Goal: Task Accomplishment & Management: Manage account settings

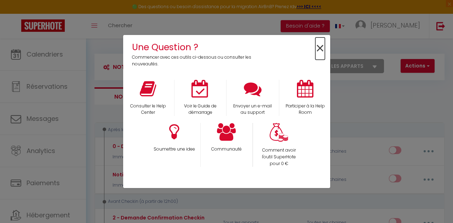
click at [320, 46] on span "×" at bounding box center [321, 49] width 10 height 22
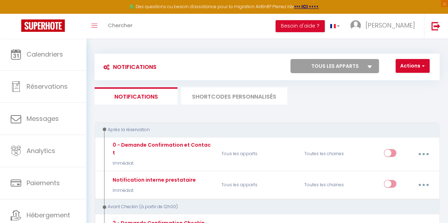
scroll to position [24, 0]
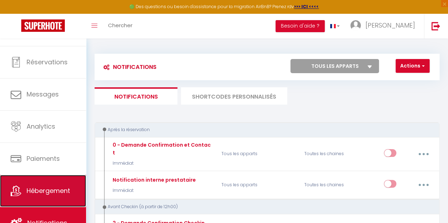
click at [47, 192] on span "Hébergement" at bounding box center [49, 191] width 44 height 9
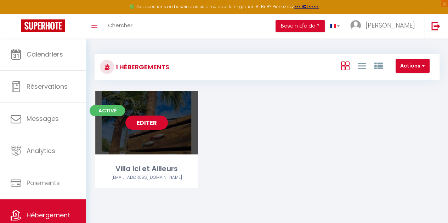
click at [139, 123] on link "Editer" at bounding box center [146, 123] width 42 height 14
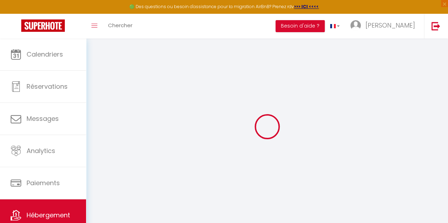
select select
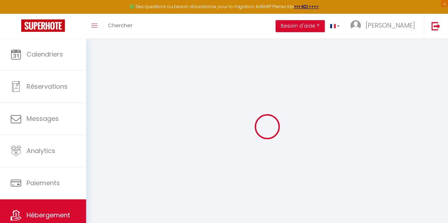
select select
checkbox input "false"
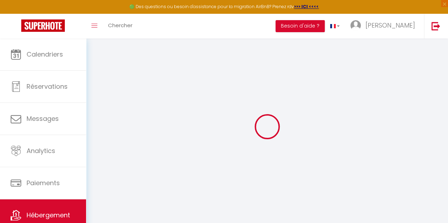
select select
type input "Villa Ici et Ailleurs"
type input "[PERSON_NAME] & [PERSON_NAME]"
type input "Gauthier"
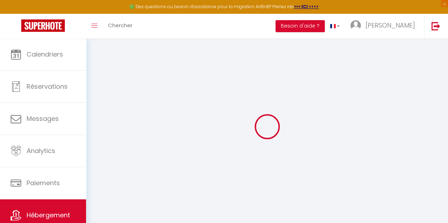
type input "4 la Grande Métairie"
type input "44140"
type input "Remouillé"
select select "secondary_units"
select select "12"
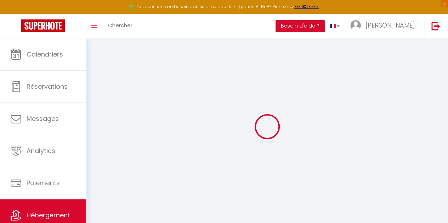
select select "5"
select select "4"
type input "235"
type input "175"
type input "1500"
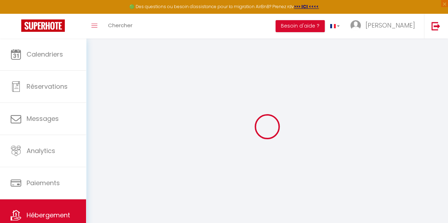
select select
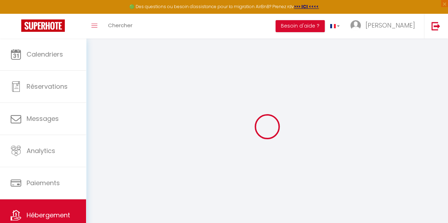
type input "[STREET_ADDRESS]"
type input "85360"
type input "La Tranche-[GEOGRAPHIC_DATA]"
type input "[EMAIL_ADDRESS][DOMAIN_NAME]"
select select
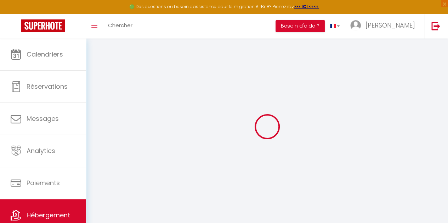
checkbox input "false"
type input "0"
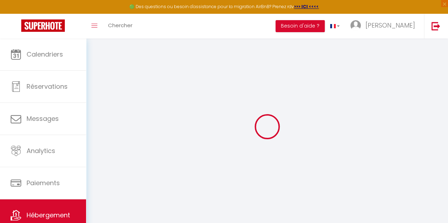
type input "0"
select select
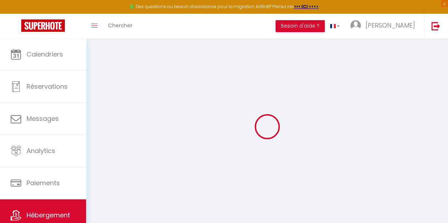
select select
checkbox input "false"
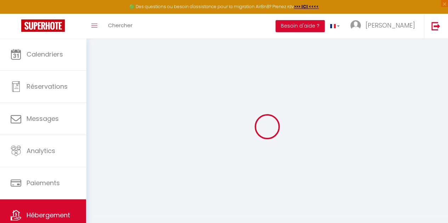
checkbox input "false"
select select
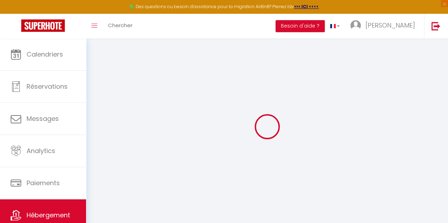
select select
checkbox input "false"
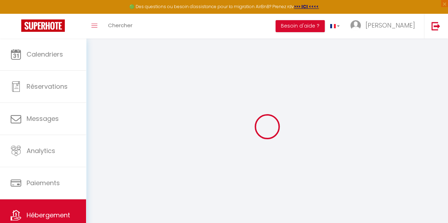
checkbox input "false"
select select
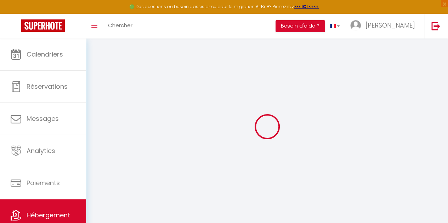
select select
checkbox input "false"
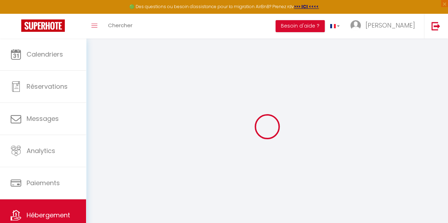
checkbox input "false"
select select
checkbox input "false"
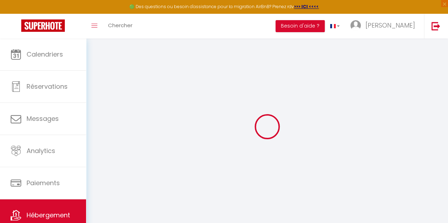
checkbox input "false"
select select "16:00"
select select "22:00"
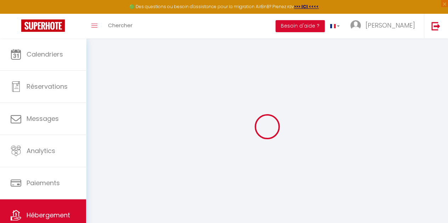
select select "10:00"
select select "30"
select select "120"
select select
checkbox input "false"
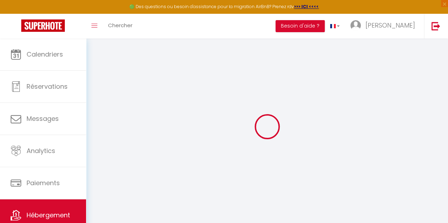
checkbox input "false"
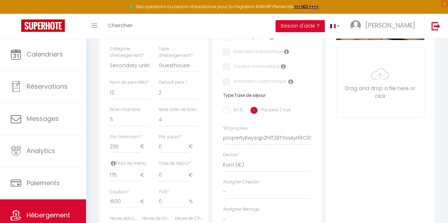
scroll to position [234, 0]
drag, startPoint x: 120, startPoint y: 189, endPoint x: 85, endPoint y: 189, distance: 35.1
click at [85, 189] on div "🟢 Des questions ou besoin d'assistance pour la migration AirBnB? Prenez rdv >>>…" at bounding box center [224, 96] width 448 height 585
type input "1"
select select
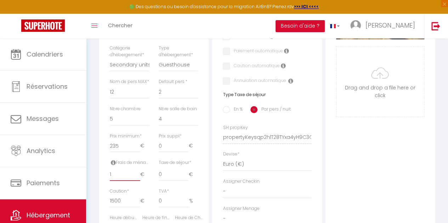
checkbox input "false"
type input "15"
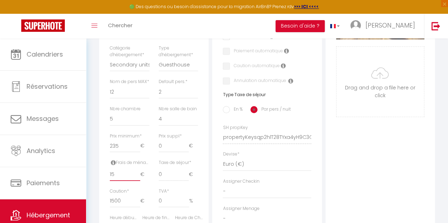
select select
checkbox input "false"
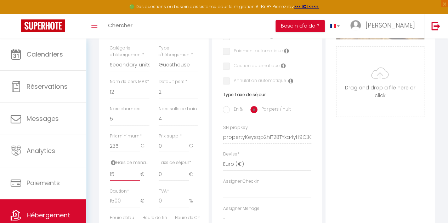
type input "150"
select select
checkbox input "false"
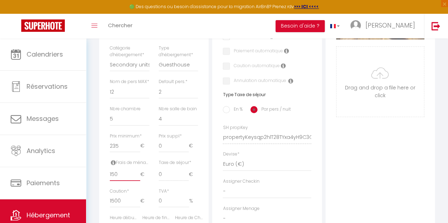
checkbox input "false"
type input "150"
click at [172, 181] on input "0" at bounding box center [174, 175] width 30 height 13
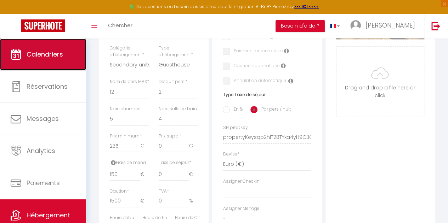
click at [43, 53] on span "Calendriers" at bounding box center [45, 54] width 36 height 9
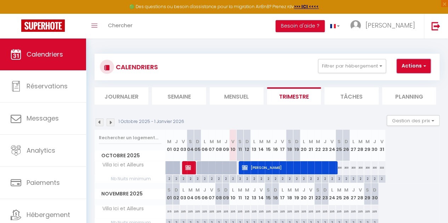
click at [418, 63] on button "Actions" at bounding box center [414, 66] width 34 height 14
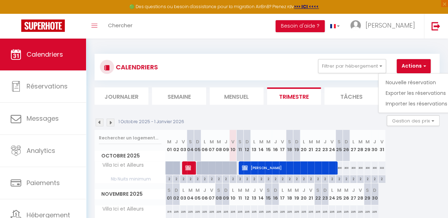
click at [443, 124] on div "CALENDRIERS Filtrer par hébergement Tous Villa Ici et Ailleurs Effacer Sauvegar…" at bounding box center [267, 170] width 362 height 262
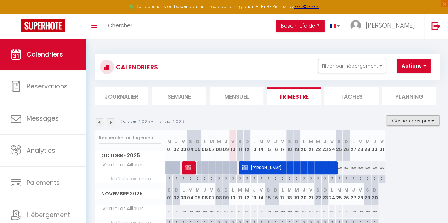
click at [430, 120] on button "Gestion des prix" at bounding box center [413, 120] width 53 height 11
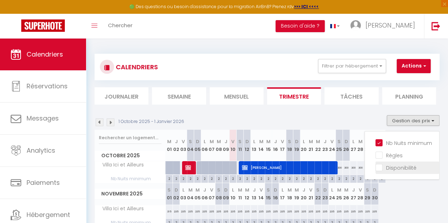
click at [397, 170] on input "Disponibilité" at bounding box center [407, 167] width 64 height 7
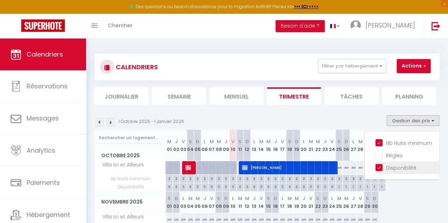
click at [375, 168] on input "Disponibilité" at bounding box center [407, 167] width 64 height 7
checkbox input "false"
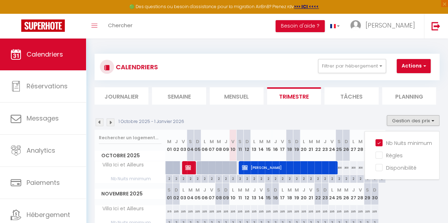
click at [346, 98] on li "Tâches" at bounding box center [351, 95] width 54 height 17
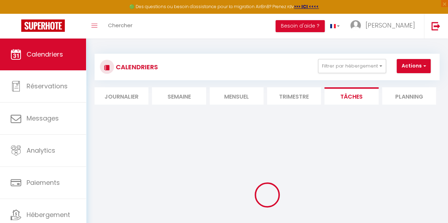
select select
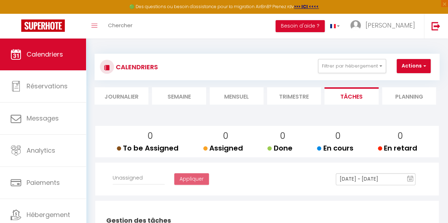
click at [399, 97] on li "Planning" at bounding box center [409, 95] width 54 height 17
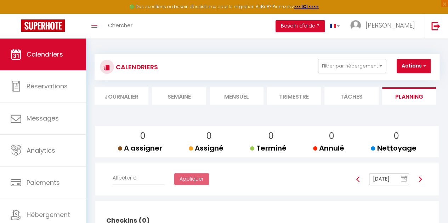
click at [236, 100] on li "Mensuel" at bounding box center [237, 95] width 54 height 17
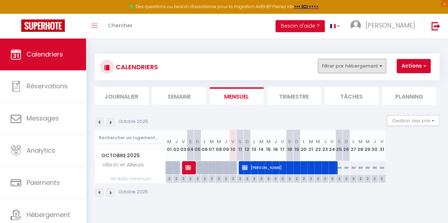
click at [381, 63] on button "Filtrer par hébergement" at bounding box center [352, 66] width 68 height 14
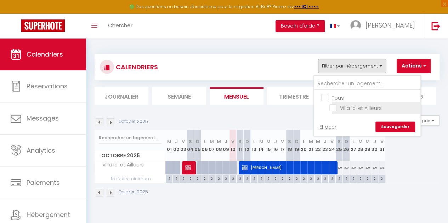
click at [362, 108] on input "Villa Ici et Ailleurs" at bounding box center [373, 107] width 89 height 7
checkbox input "true"
click at [403, 126] on link "Sauvegarder" at bounding box center [395, 127] width 40 height 11
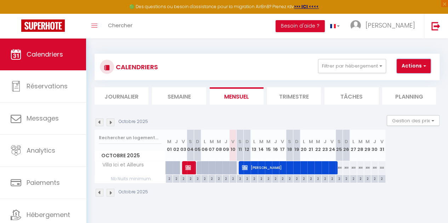
click at [423, 67] on span "button" at bounding box center [423, 65] width 4 height 7
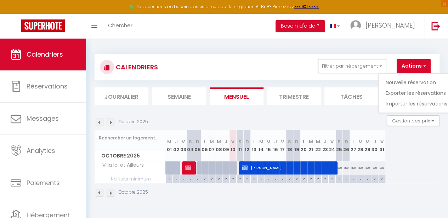
click at [443, 141] on div "CALENDRIERS Filtrer par hébergement Tous Villa Ici et Ailleurs Effacer Sauvegar…" at bounding box center [267, 126] width 362 height 174
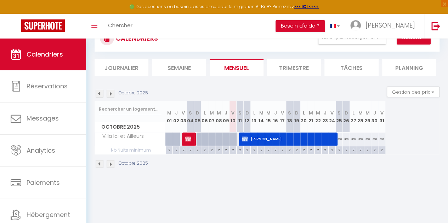
scroll to position [39, 0]
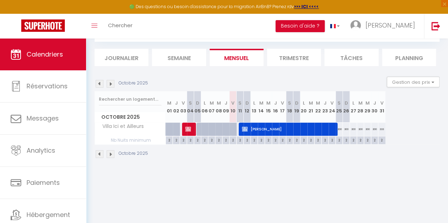
click at [231, 112] on th "V 10" at bounding box center [232, 107] width 7 height 32
click at [232, 103] on abbr "V" at bounding box center [232, 103] width 3 height 7
click at [232, 141] on div "2" at bounding box center [232, 140] width 7 height 7
type input "2"
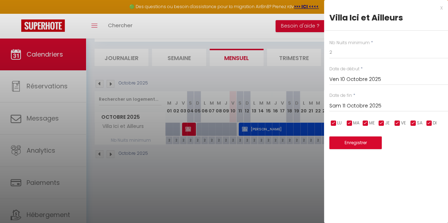
click at [381, 104] on input "Sam 11 Octobre 2025" at bounding box center [388, 106] width 119 height 9
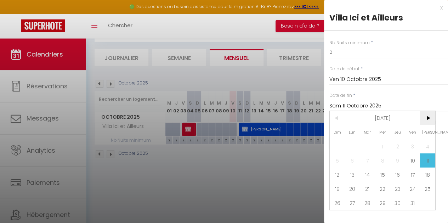
click at [430, 119] on span ">" at bounding box center [427, 118] width 15 height 14
click at [390, 103] on input "Sam 11 Octobre 2025" at bounding box center [388, 106] width 119 height 9
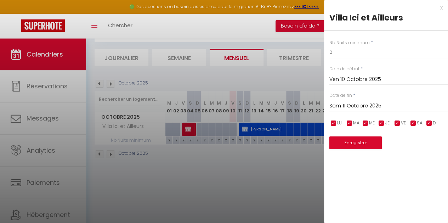
click at [390, 107] on input "Sam 11 Octobre 2025" at bounding box center [388, 106] width 119 height 9
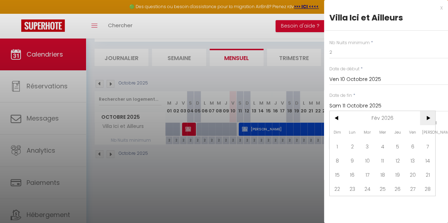
click at [429, 119] on span ">" at bounding box center [427, 118] width 15 height 14
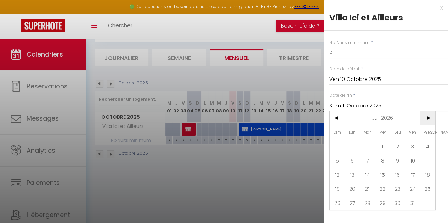
click at [429, 119] on span ">" at bounding box center [427, 118] width 15 height 14
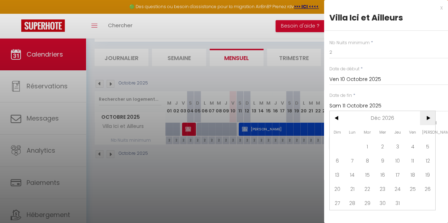
click at [429, 119] on span ">" at bounding box center [427, 118] width 15 height 14
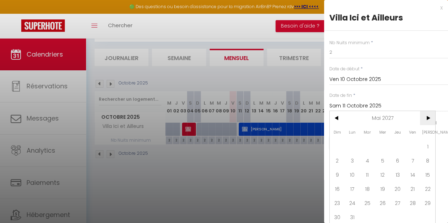
click at [429, 119] on span ">" at bounding box center [427, 118] width 15 height 14
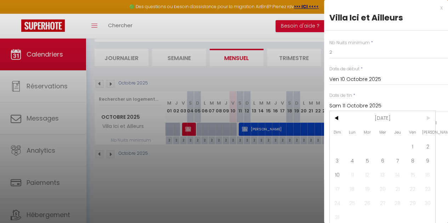
click at [429, 119] on span ">" at bounding box center [427, 118] width 15 height 14
click at [427, 119] on span ">" at bounding box center [427, 118] width 15 height 14
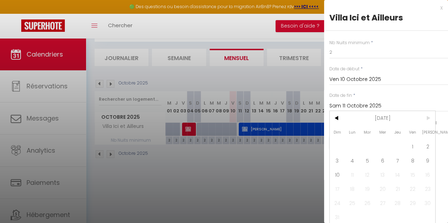
click at [427, 119] on span ">" at bounding box center [427, 118] width 15 height 14
click at [337, 176] on span "10" at bounding box center [337, 175] width 15 height 14
type input "Dim 10 Octobre 2027"
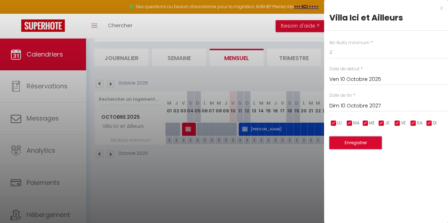
click at [364, 144] on button "Enregistrer" at bounding box center [355, 143] width 52 height 13
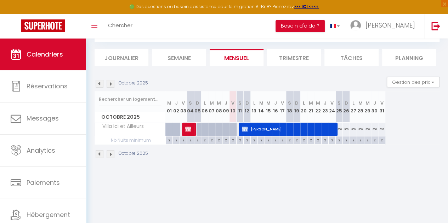
scroll to position [24, 0]
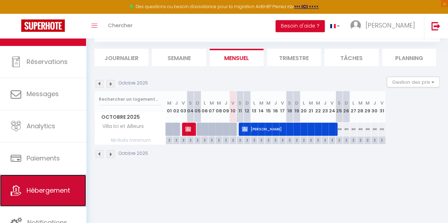
click at [56, 198] on link "Hébergement" at bounding box center [43, 191] width 86 height 32
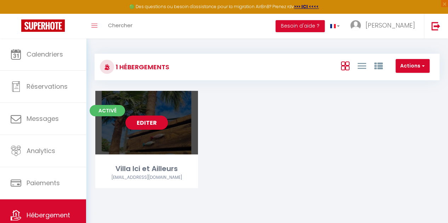
click at [152, 125] on link "Editer" at bounding box center [146, 123] width 42 height 14
select select "3"
select select "2"
select select "1"
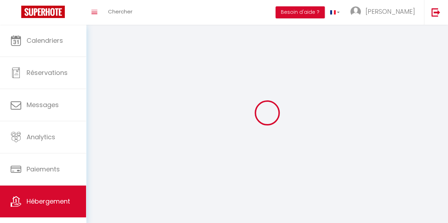
select select
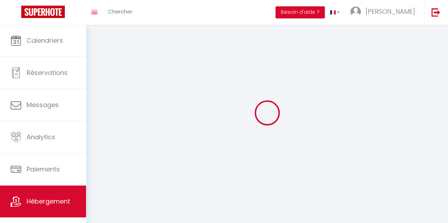
select select
checkbox input "false"
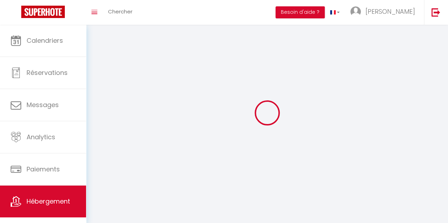
select select
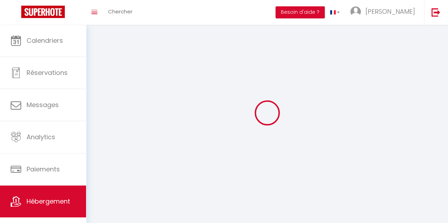
select select
checkbox input "false"
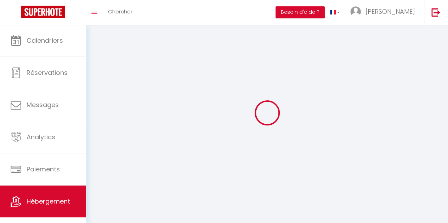
checkbox input "false"
select select
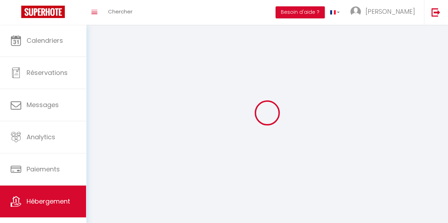
select select
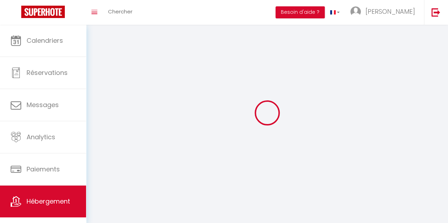
checkbox input "false"
select select
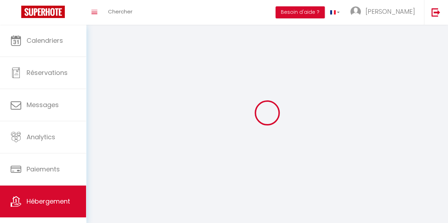
select select
select select "1"
select select "28"
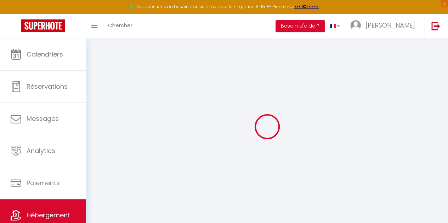
select select
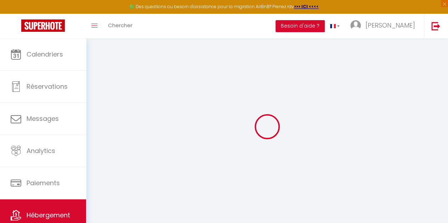
select select
checkbox input "false"
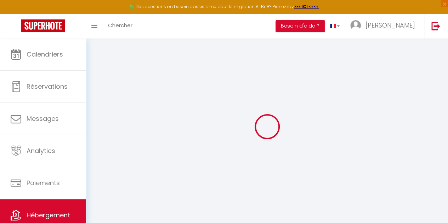
select select
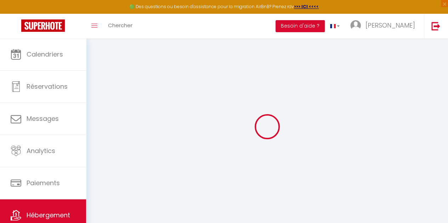
select select
checkbox input "false"
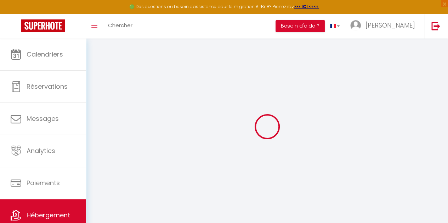
checkbox input "false"
select select
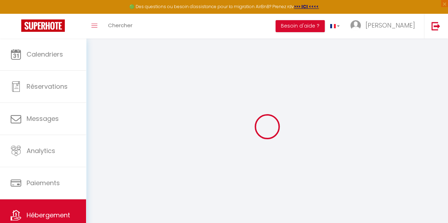
select select
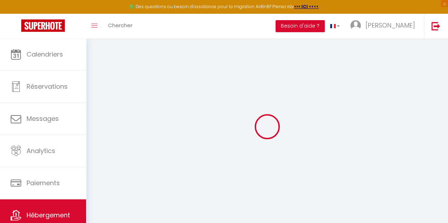
checkbox input "false"
select select
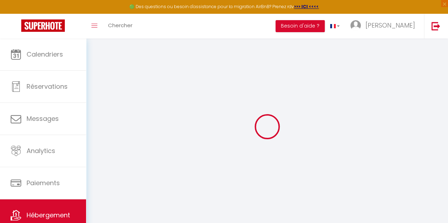
select select
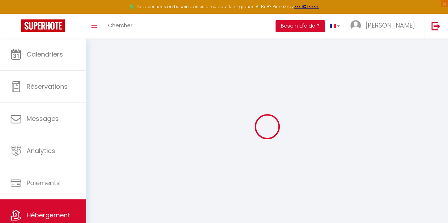
select select
checkbox input "false"
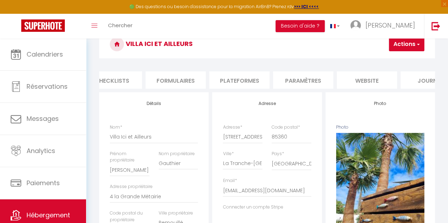
scroll to position [0, 277]
click at [362, 81] on li "website" at bounding box center [363, 80] width 60 height 17
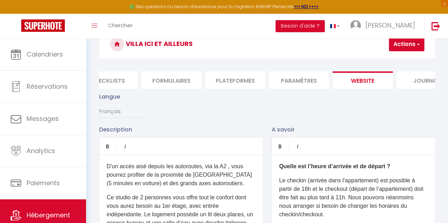
click at [415, 45] on span "button" at bounding box center [417, 44] width 5 height 7
click at [421, 45] on button "Actions" at bounding box center [406, 44] width 35 height 14
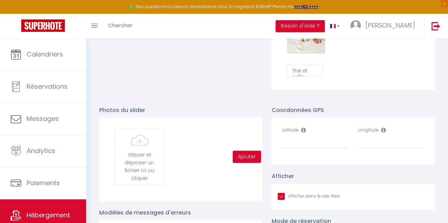
scroll to position [745, 0]
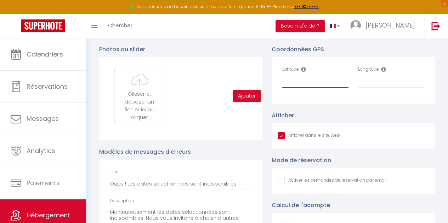
click at [306, 87] on input "Latitude" at bounding box center [315, 81] width 66 height 13
paste input "\(46.343334\)"
click at [285, 86] on input "\(46.343334\)" at bounding box center [315, 81] width 66 height 13
click at [331, 88] on input "46.343334\)" at bounding box center [315, 81] width 66 height 13
click at [365, 85] on input "Longitude" at bounding box center [391, 81] width 66 height 13
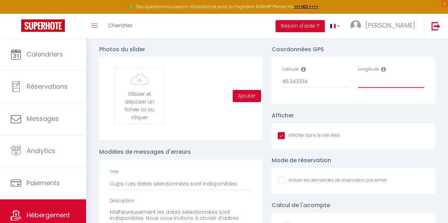
paste input "\(-1.439167\) (long"
click at [365, 87] on input "\(-1.439167\) (long" at bounding box center [391, 81] width 66 height 13
click at [408, 85] on input "1.439167\) (long" at bounding box center [391, 81] width 66 height 13
click at [325, 27] on button "Besoin d'aide ?" at bounding box center [300, 26] width 49 height 12
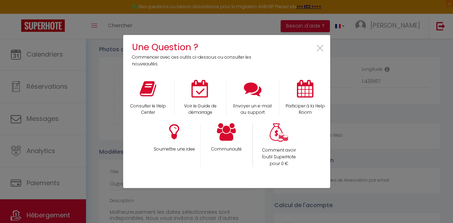
click at [376, 31] on div "Une Question ? Commencer avec ces outils ci-dessous ou consulter les nouveautés…" at bounding box center [226, 111] width 453 height 223
click at [420, 62] on div "Une Question ? Commencer avec ces outils ci-dessous ou consulter les nouveautés…" at bounding box center [226, 111] width 453 height 223
click at [408, 95] on div "Une Question ? Commencer avec ces outils ci-dessous ou consulter les nouveautés…" at bounding box center [226, 111] width 453 height 223
click at [322, 50] on span "×" at bounding box center [321, 49] width 10 height 22
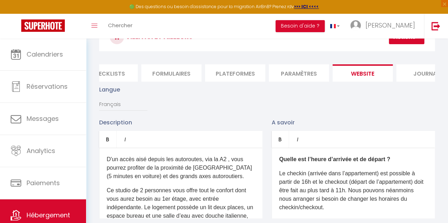
scroll to position [15, 0]
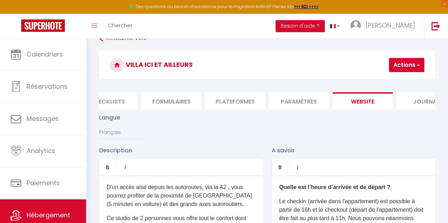
click at [415, 72] on button "Actions" at bounding box center [406, 65] width 35 height 14
click at [396, 81] on input "Enregistrer" at bounding box center [388, 80] width 26 height 7
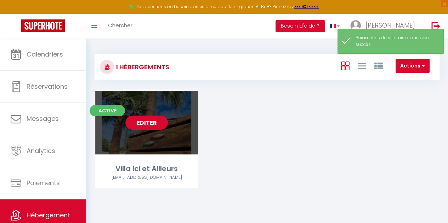
drag, startPoint x: 149, startPoint y: 148, endPoint x: 148, endPoint y: 132, distance: 16.4
click at [147, 142] on div "Editer" at bounding box center [146, 123] width 103 height 64
click at [147, 128] on link "Editer" at bounding box center [146, 123] width 42 height 14
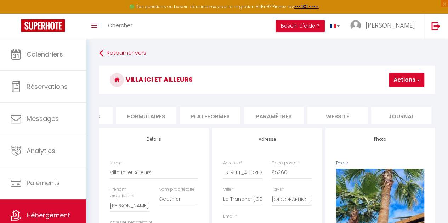
scroll to position [0, 291]
click at [337, 116] on li "website" at bounding box center [348, 115] width 60 height 17
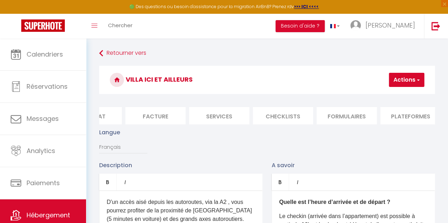
scroll to position [0, 92]
click at [246, 117] on li "Services" at bounding box center [228, 115] width 60 height 17
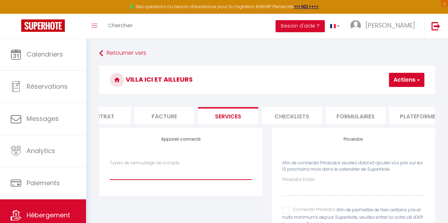
click at [195, 178] on select "Types de verrouillage de compte" at bounding box center [181, 172] width 142 height 13
click at [110, 172] on select "Types de verrouillage de compte" at bounding box center [181, 172] width 142 height 13
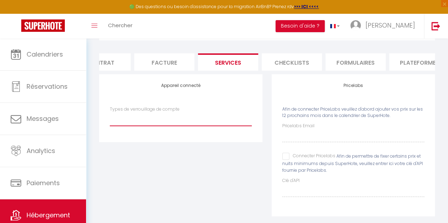
scroll to position [70, 0]
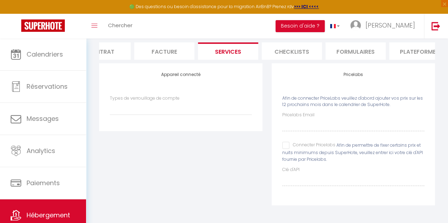
click at [303, 117] on label "Pricelabs Email" at bounding box center [298, 115] width 32 height 7
click at [303, 114] on label "Pricelabs Email" at bounding box center [298, 115] width 32 height 7
click at [286, 143] on input "Connecter Pricelabs" at bounding box center [308, 145] width 53 height 7
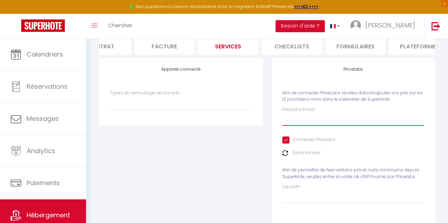
click at [335, 126] on input "Pricelabs Email" at bounding box center [353, 119] width 142 height 13
paste input "[EMAIL_ADDRESS][DOMAIN_NAME]"
click at [305, 157] on label "Synchroniser" at bounding box center [307, 153] width 28 height 7
click at [302, 157] on label "Synchroniser" at bounding box center [307, 153] width 28 height 7
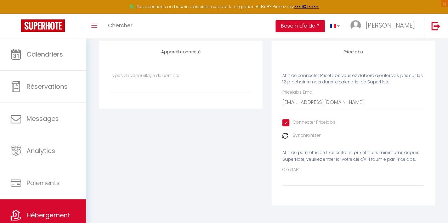
scroll to position [92, 0]
click at [315, 182] on input "Clé d'API" at bounding box center [353, 180] width 142 height 13
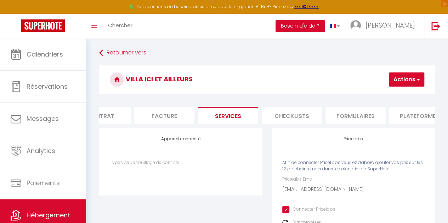
scroll to position [0, 0]
click at [416, 80] on span "button" at bounding box center [417, 79] width 5 height 7
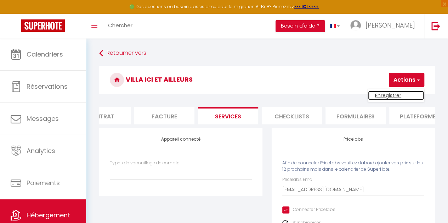
click at [399, 95] on link "Enregistrer" at bounding box center [396, 95] width 56 height 9
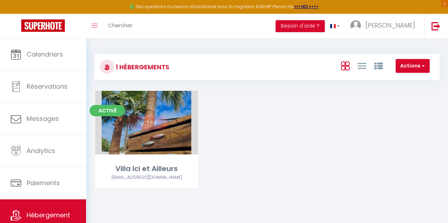
click at [157, 130] on link "Editer" at bounding box center [146, 123] width 42 height 14
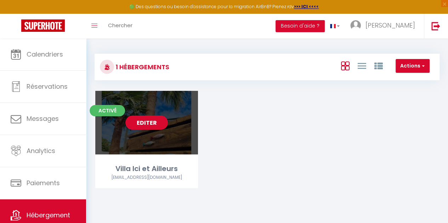
click at [155, 123] on link "Editer" at bounding box center [146, 123] width 42 height 14
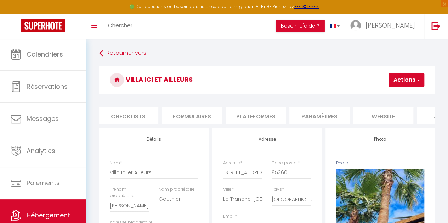
scroll to position [0, 291]
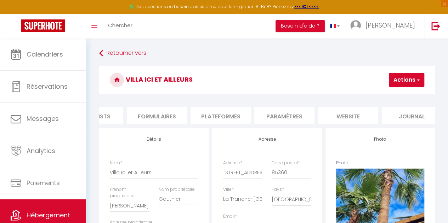
click at [368, 116] on li "website" at bounding box center [348, 115] width 60 height 17
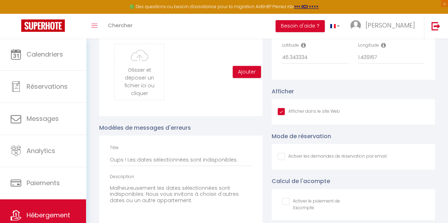
scroll to position [735, 0]
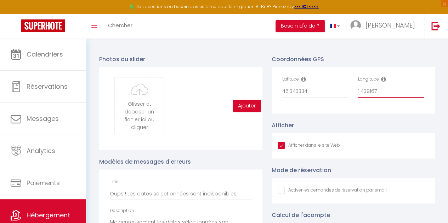
click at [358, 98] on input "1.439167" at bounding box center [391, 91] width 66 height 13
drag, startPoint x: 290, startPoint y: 97, endPoint x: 310, endPoint y: 97, distance: 20.5
click at [310, 97] on input "46.343334" at bounding box center [315, 91] width 66 height 13
drag, startPoint x: 366, startPoint y: 96, endPoint x: 393, endPoint y: 102, distance: 27.9
click at [393, 98] on input "-1.439167" at bounding box center [391, 91] width 66 height 13
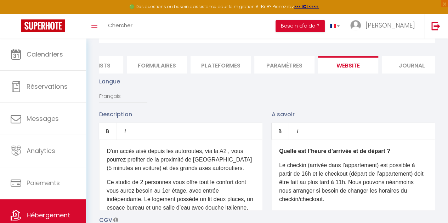
scroll to position [0, 0]
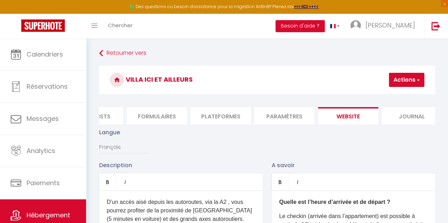
click at [411, 79] on button "Actions" at bounding box center [406, 80] width 35 height 14
click at [394, 94] on input "Enregistrer" at bounding box center [388, 95] width 26 height 7
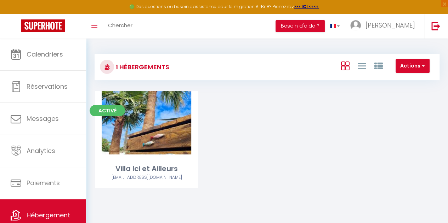
scroll to position [24, 0]
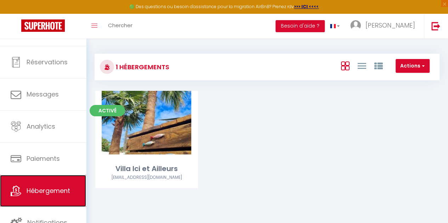
click at [36, 193] on span "Hébergement" at bounding box center [49, 191] width 44 height 9
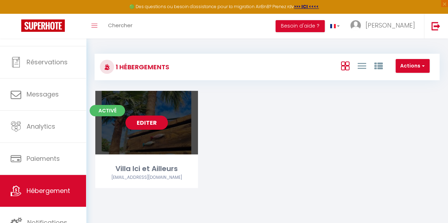
click at [150, 123] on link "Editer" at bounding box center [146, 123] width 42 height 14
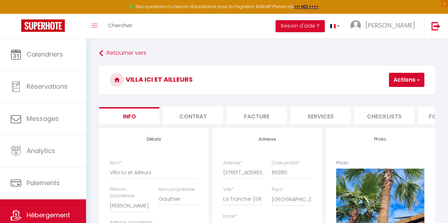
click at [310, 116] on li "Services" at bounding box center [320, 115] width 60 height 17
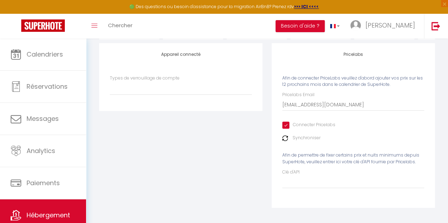
scroll to position [90, 0]
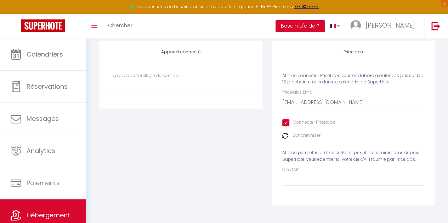
click at [286, 139] on img at bounding box center [285, 136] width 6 height 6
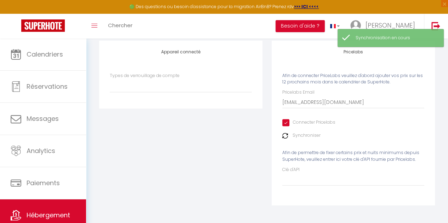
click at [286, 125] on input "Connecter Pricelabs" at bounding box center [308, 122] width 53 height 7
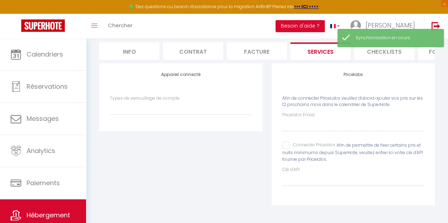
click at [285, 146] on input "Connecter Pricelabs" at bounding box center [308, 145] width 53 height 7
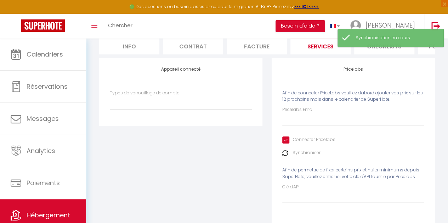
scroll to position [90, 0]
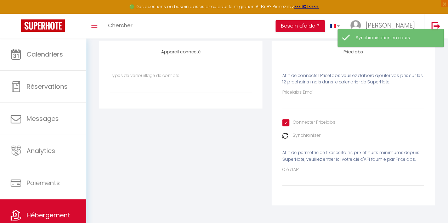
click at [284, 139] on img at bounding box center [285, 136] width 6 height 6
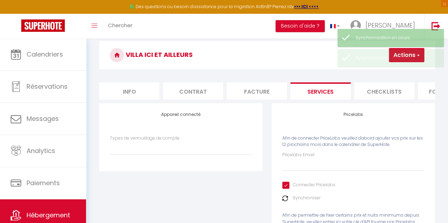
scroll to position [15, 0]
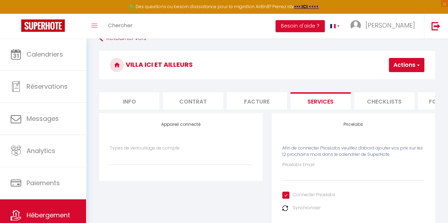
click at [311, 105] on li "Services" at bounding box center [320, 100] width 60 height 17
click at [303, 181] on input "Pricelabs Email" at bounding box center [353, 175] width 142 height 13
paste input "[EMAIL_ADDRESS][DOMAIN_NAME]"
type input "[EMAIL_ADDRESS][DOMAIN_NAME]"
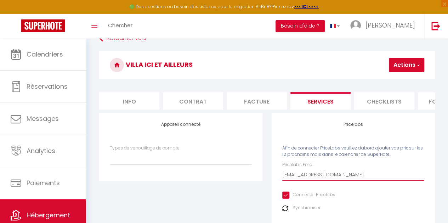
select select
type input "[EMAIL_ADDRESS][DOMAIN_NAME]"
click at [284, 199] on input "Connecter Pricelabs" at bounding box center [308, 195] width 53 height 7
checkbox input "false"
select select
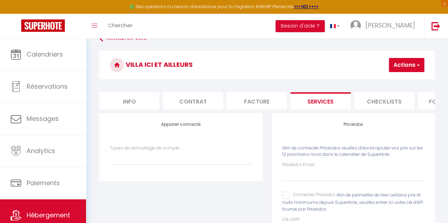
click at [285, 199] on input "Connecter Pricelabs" at bounding box center [308, 195] width 53 height 7
checkbox input "true"
select select
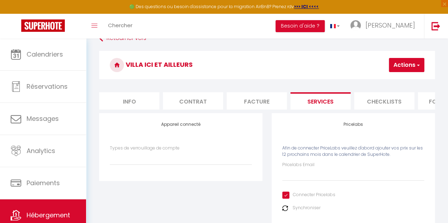
click at [283, 211] on img at bounding box center [285, 209] width 6 height 6
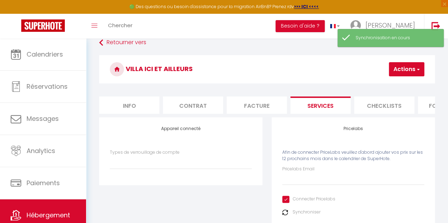
scroll to position [0, 0]
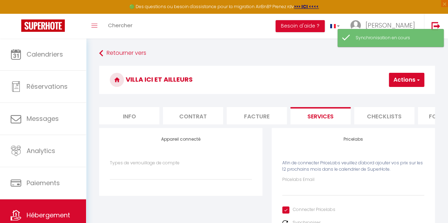
click at [417, 80] on span "button" at bounding box center [417, 79] width 5 height 7
click at [400, 94] on link "Enregistrer" at bounding box center [396, 95] width 56 height 9
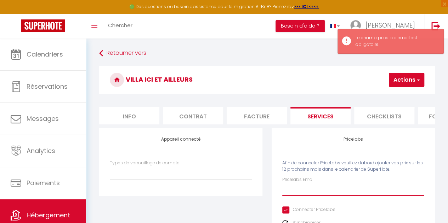
click at [364, 196] on input "Pricelabs Email" at bounding box center [353, 189] width 142 height 13
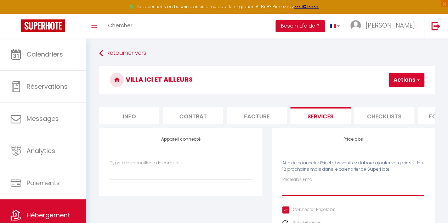
paste input "[EMAIL_ADDRESS][DOMAIN_NAME]"
type input "[EMAIL_ADDRESS][DOMAIN_NAME]"
select select
type input "[EMAIL_ADDRESS][DOMAIN_NAME]"
click at [415, 78] on span "button" at bounding box center [417, 79] width 5 height 7
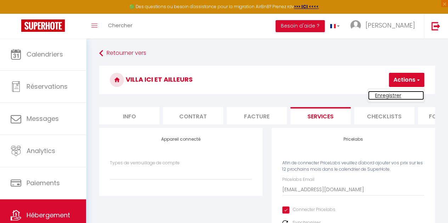
click at [394, 98] on link "Enregistrer" at bounding box center [396, 95] width 56 height 9
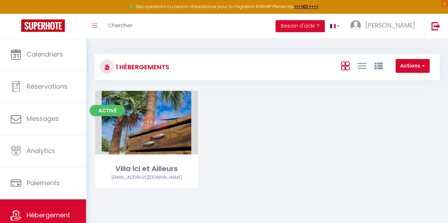
click at [151, 125] on link "Editer" at bounding box center [146, 123] width 42 height 14
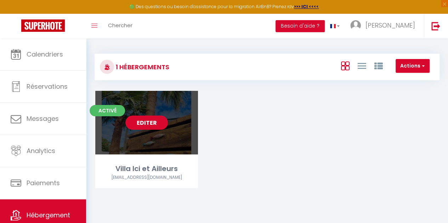
click at [148, 127] on link "Editer" at bounding box center [146, 123] width 42 height 14
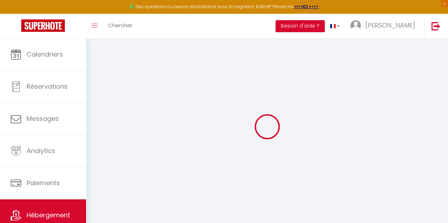
select select
type input "[EMAIL_ADDRESS][DOMAIN_NAME]"
checkbox input "true"
select select
select select "16:00"
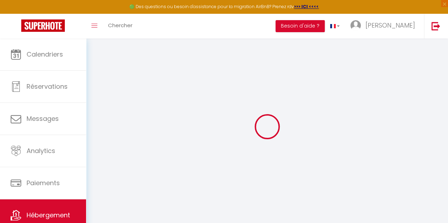
select select "22:00"
select select "10:00"
select select "30"
select select "120"
select select
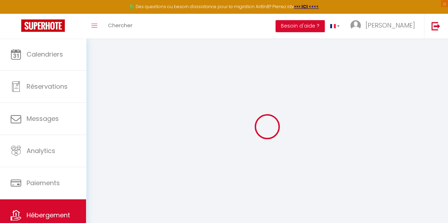
checkbox input "false"
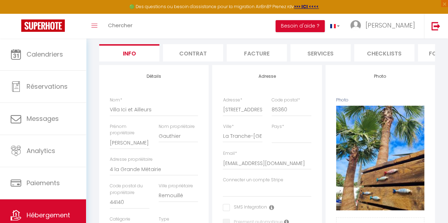
scroll to position [66, 0]
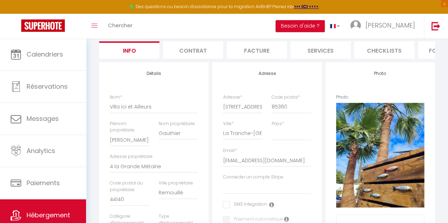
click at [317, 53] on li "Services" at bounding box center [320, 49] width 60 height 17
select select
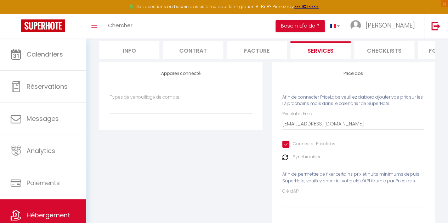
click at [175, 101] on label "Types de verrouillage de compte" at bounding box center [145, 97] width 70 height 7
click at [175, 101] on select "Types de verrouillage de compte" at bounding box center [181, 107] width 142 height 13
click at [167, 114] on select "Types de verrouillage de compte" at bounding box center [181, 107] width 142 height 13
drag, startPoint x: 448, startPoint y: 92, endPoint x: 453, endPoint y: 61, distance: 31.3
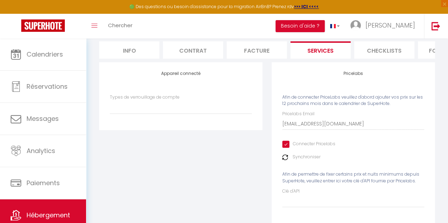
click at [448, 61] on html "🟢 Des questions ou besoin d'assistance pour la migration AirBnB? Prenez rdv >>>…" at bounding box center [224, 45] width 448 height 223
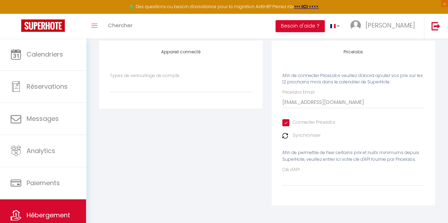
scroll to position [92, 0]
click at [331, 92] on div "Pricelabs Email [EMAIL_ADDRESS][DOMAIN_NAME]" at bounding box center [353, 98] width 142 height 19
click at [286, 125] on input "Connecter Pricelabs" at bounding box center [308, 122] width 53 height 7
checkbox input "false"
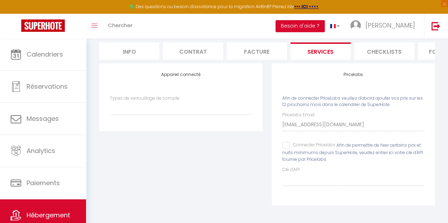
select select
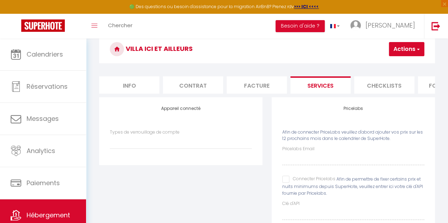
scroll to position [20, 0]
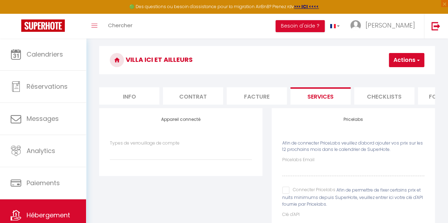
click at [411, 63] on button "Actions" at bounding box center [406, 60] width 35 height 14
click at [402, 76] on link "Enregistrer" at bounding box center [396, 75] width 56 height 9
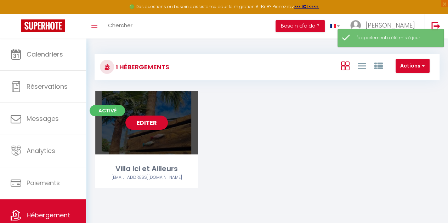
click at [148, 123] on link "Editer" at bounding box center [146, 123] width 42 height 14
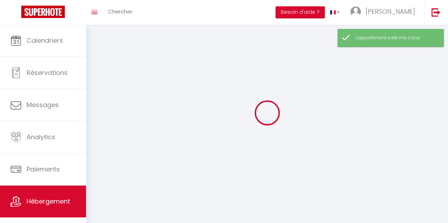
select select "28"
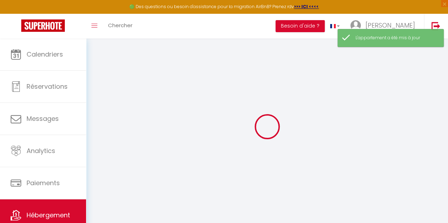
select select
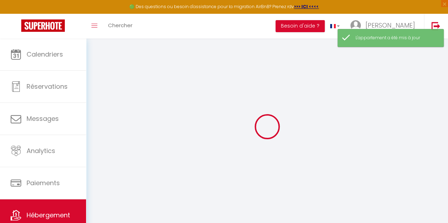
select select
checkbox input "false"
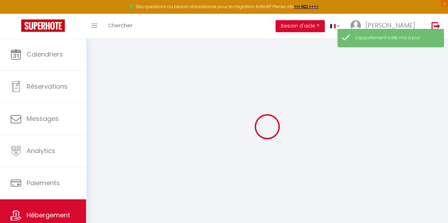
select select
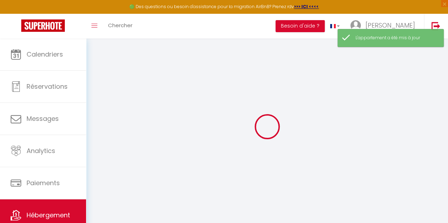
select select
checkbox input "false"
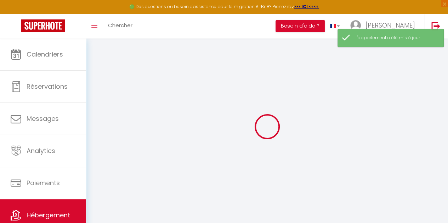
checkbox input "false"
select select
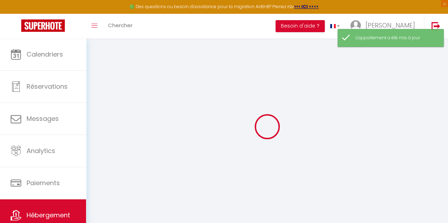
select select
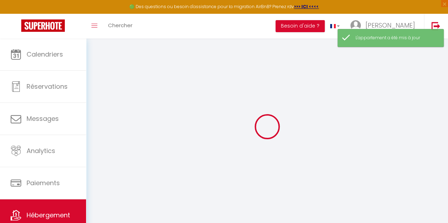
checkbox input "false"
select select
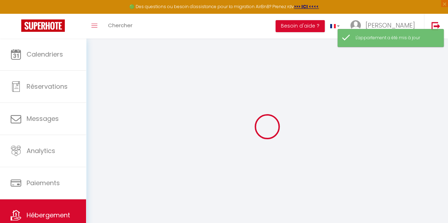
select select
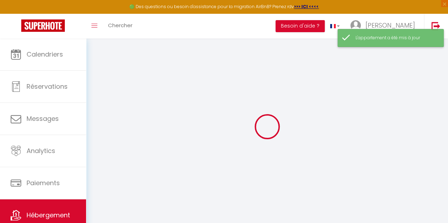
select select
checkbox input "false"
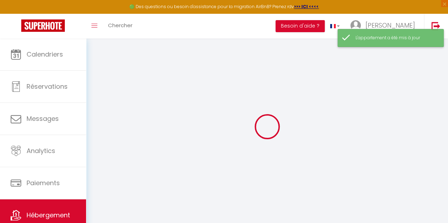
checkbox input "false"
select select
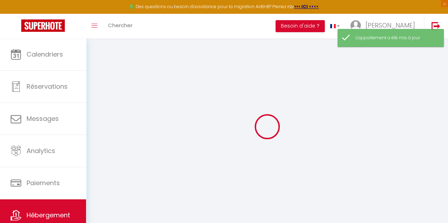
select select
checkbox input "false"
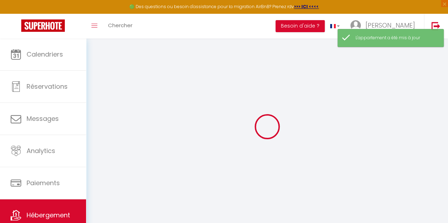
checkbox input "false"
select select
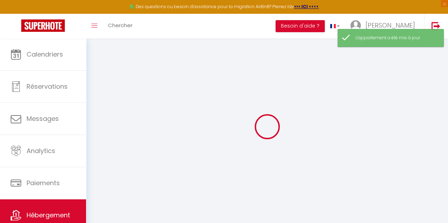
select select
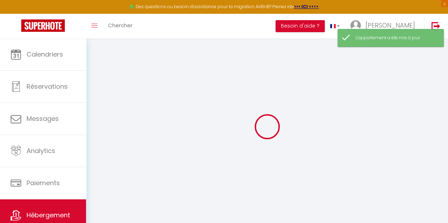
select select
checkbox input "false"
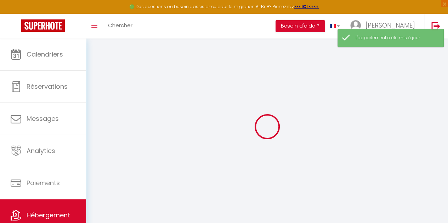
select select
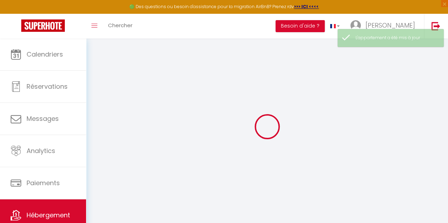
type input "Villa Ici et Ailleurs"
type input "[PERSON_NAME] & [PERSON_NAME]"
type input "Gauthier"
type input "4 la Grande Métairie"
type input "44140"
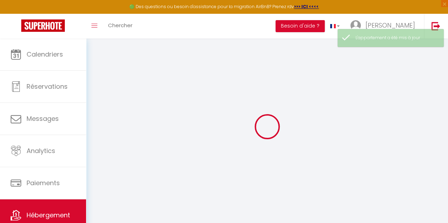
type input "Remouillé"
select select "secondary_units"
select select "12"
select select "5"
select select "4"
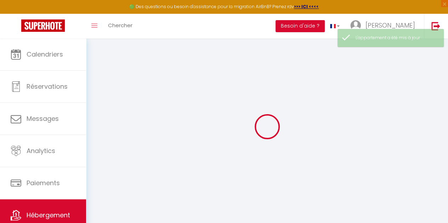
type input "235"
type input "175"
type input "1500"
select select
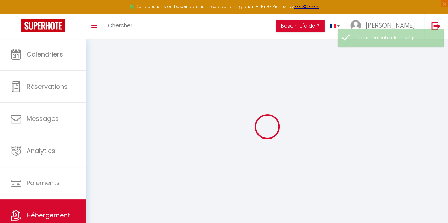
select select
type input "[STREET_ADDRESS]"
type input "85360"
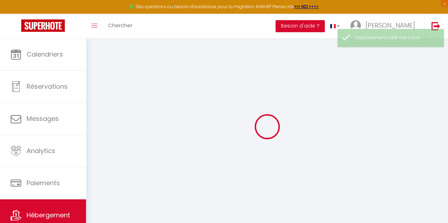
type input "La Tranche-[GEOGRAPHIC_DATA]"
type input "[EMAIL_ADDRESS][DOMAIN_NAME]"
select select
checkbox input "false"
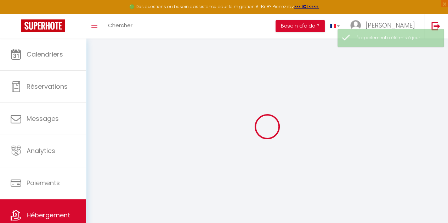
checkbox input "false"
type input "0"
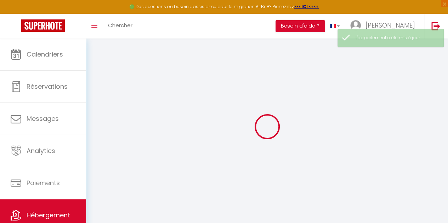
type input "0"
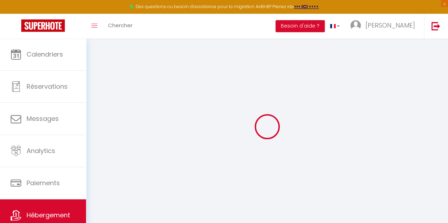
select select
checkbox input "false"
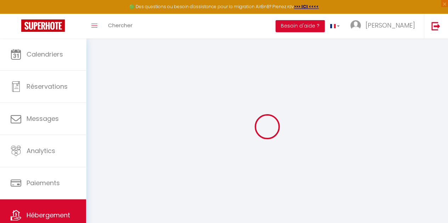
checkbox input "false"
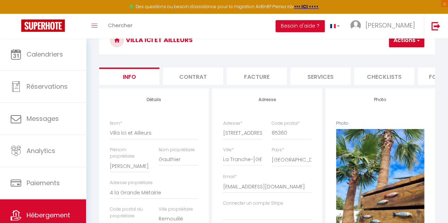
scroll to position [38, 0]
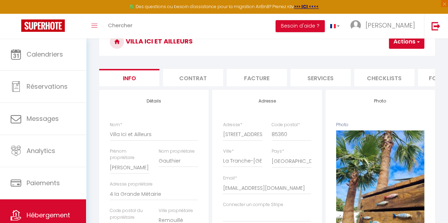
click at [304, 84] on li "Services" at bounding box center [320, 77] width 60 height 17
select select
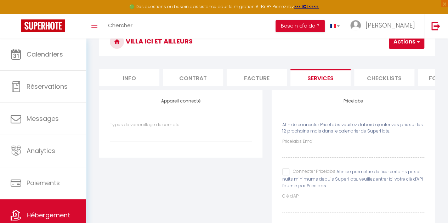
click at [286, 176] on input "Connecter Pricelabs" at bounding box center [308, 172] width 53 height 7
checkbox input "true"
select select
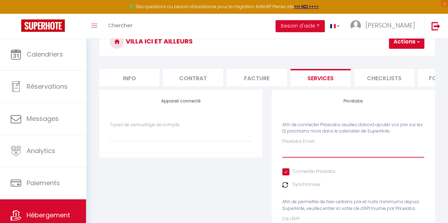
click at [317, 158] on input "Pricelabs Email" at bounding box center [353, 151] width 142 height 13
paste input "[EMAIL_ADDRESS][DOMAIN_NAME]"
type input "[EMAIL_ADDRESS][DOMAIN_NAME]"
select select
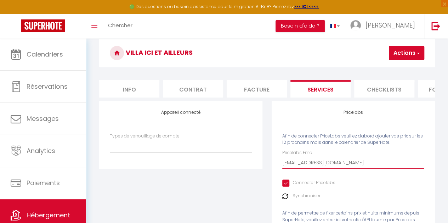
scroll to position [8, 0]
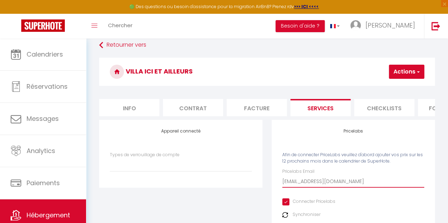
type input "[EMAIL_ADDRESS][DOMAIN_NAME]"
click at [419, 73] on span "button" at bounding box center [417, 71] width 5 height 7
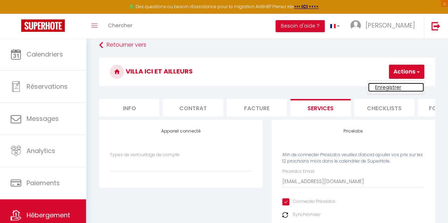
click at [401, 91] on link "Enregistrer" at bounding box center [396, 87] width 56 height 9
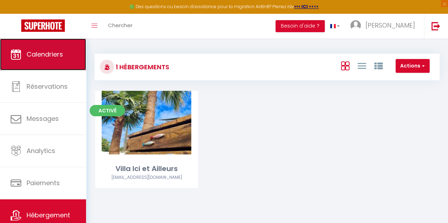
click at [26, 60] on link "Calendriers" at bounding box center [43, 55] width 86 height 32
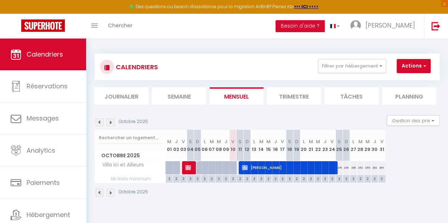
click at [299, 96] on li "Trimestre" at bounding box center [294, 95] width 54 height 17
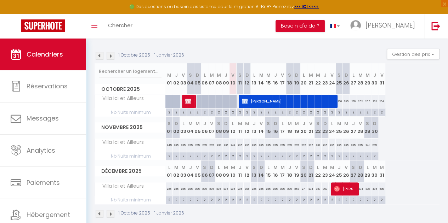
scroll to position [64, 0]
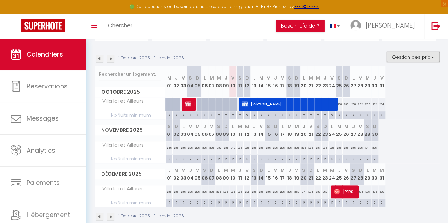
click at [428, 60] on button "Gestion des prix" at bounding box center [413, 57] width 53 height 11
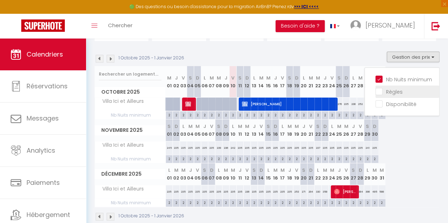
click at [386, 92] on input "Règles" at bounding box center [407, 91] width 64 height 7
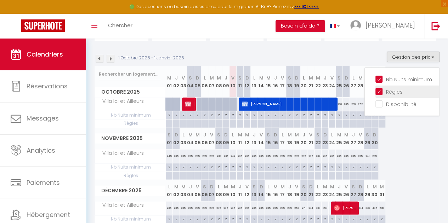
click at [386, 92] on input "Règles" at bounding box center [407, 91] width 64 height 7
checkbox input "false"
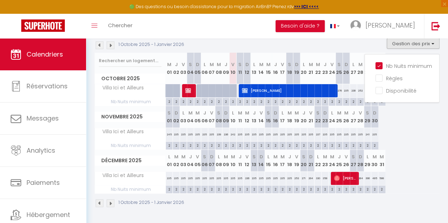
scroll to position [0, 1]
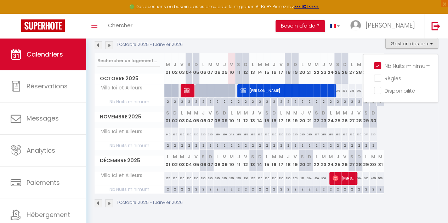
click at [409, 150] on div "Décembre 2025 L 01 M 02 M 03 J 04 V 05 S 06 D 07 L 08 M 09 M 10 J 11 V 12 S 13 …" at bounding box center [265, 172] width 345 height 44
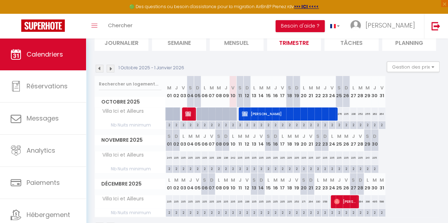
scroll to position [52, 0]
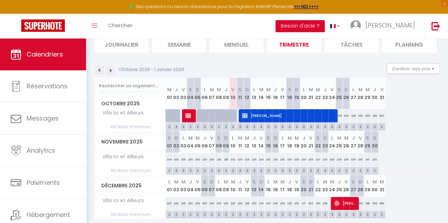
click at [110, 72] on img at bounding box center [111, 71] width 8 height 8
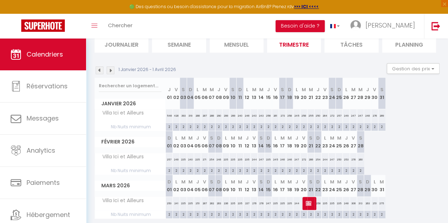
click at [110, 72] on img at bounding box center [111, 71] width 8 height 8
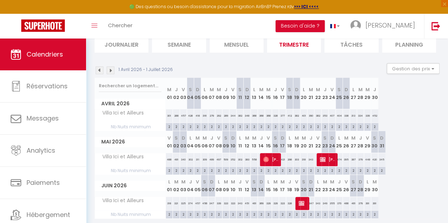
click at [110, 72] on img at bounding box center [111, 71] width 8 height 8
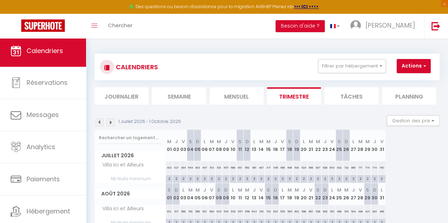
scroll to position [0, 0]
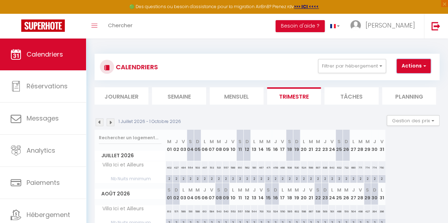
click at [418, 72] on button "Actions" at bounding box center [414, 66] width 34 height 14
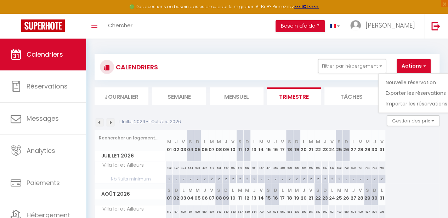
click at [438, 47] on div "CALENDRIERS Filtrer par hébergement Tous Villa Ici et Ailleurs Effacer Sauvegar…" at bounding box center [267, 170] width 362 height 262
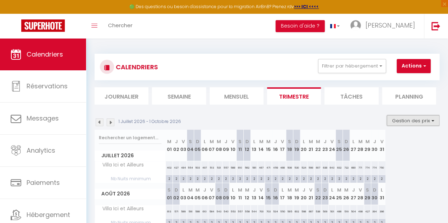
click at [419, 119] on button "Gestion des prix" at bounding box center [413, 120] width 53 height 11
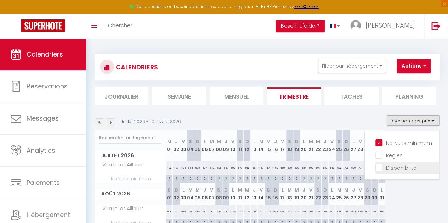
click at [393, 169] on input "Disponibilité" at bounding box center [407, 167] width 64 height 7
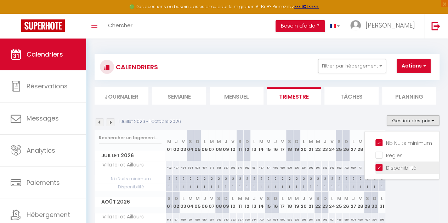
click at [375, 168] on input "Disponibilité" at bounding box center [407, 167] width 64 height 7
checkbox input "false"
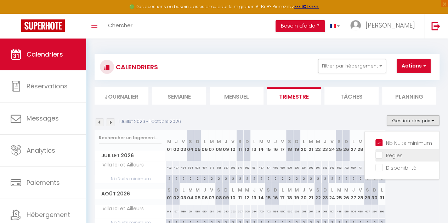
click at [385, 158] on input "Règles" at bounding box center [407, 155] width 64 height 7
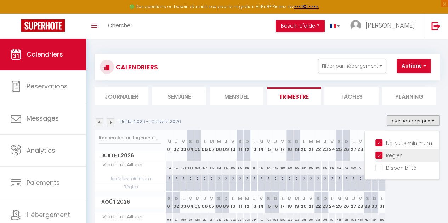
click at [385, 158] on input "Règles" at bounding box center [407, 155] width 64 height 7
checkbox input "false"
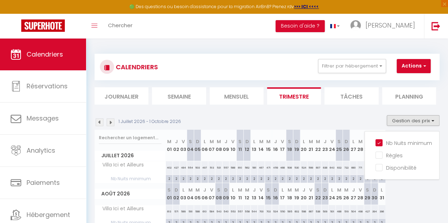
click at [359, 114] on section "[DATE] - [DATE] Gestion des prix Nb Nuits minimum Règles Disponibilité [DATE] M…" at bounding box center [267, 200] width 345 height 184
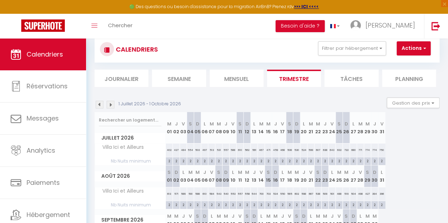
scroll to position [1, 0]
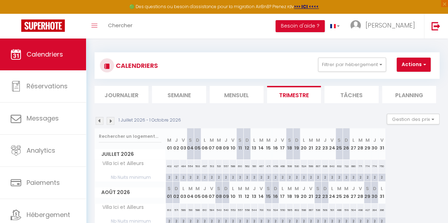
click at [98, 123] on img at bounding box center [100, 121] width 8 height 8
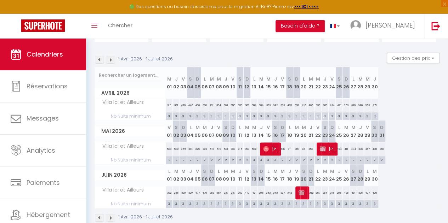
scroll to position [66, 0]
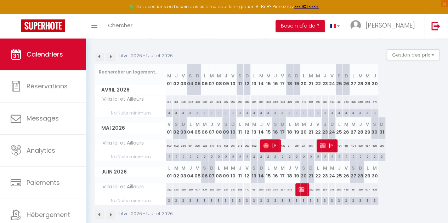
click at [100, 56] on img at bounding box center [100, 57] width 8 height 8
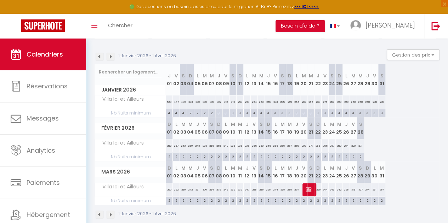
click at [100, 56] on img at bounding box center [100, 57] width 8 height 8
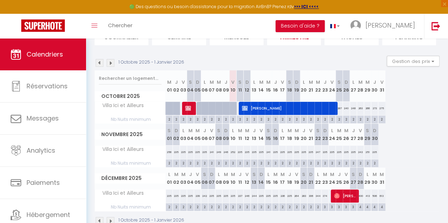
scroll to position [59, 0]
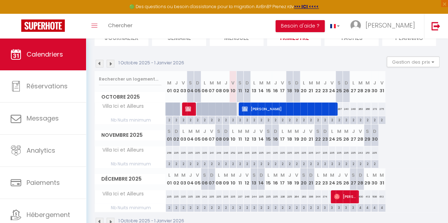
click at [111, 63] on img at bounding box center [111, 64] width 8 height 8
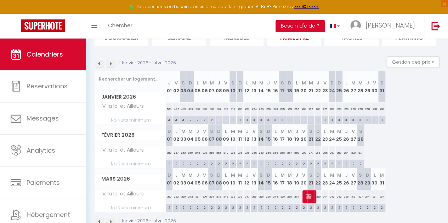
scroll to position [24, 0]
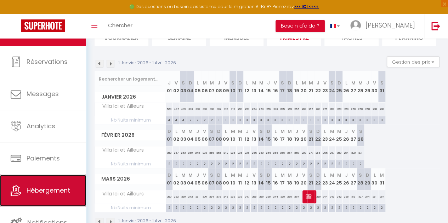
click at [44, 195] on link "Hébergement" at bounding box center [43, 191] width 86 height 32
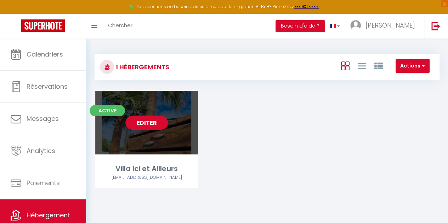
click at [141, 127] on link "Editer" at bounding box center [146, 123] width 42 height 14
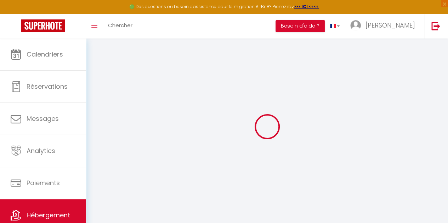
type input "Villa Ici et Ailleurs"
type input "[PERSON_NAME] & [PERSON_NAME]"
type input "Gauthier"
type input "4 la Grande Métairie"
type input "44140"
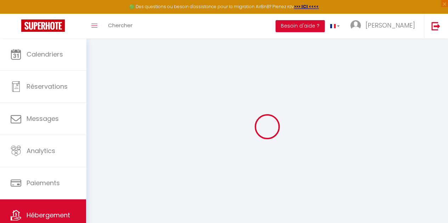
type input "Remouillé"
select select "secondary_units"
select select "12"
select select "5"
select select "4"
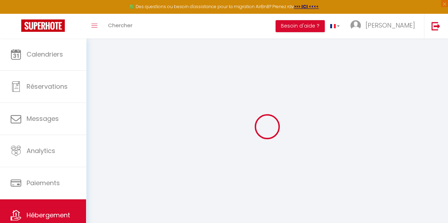
type input "235"
type input "175"
type input "1500"
select select
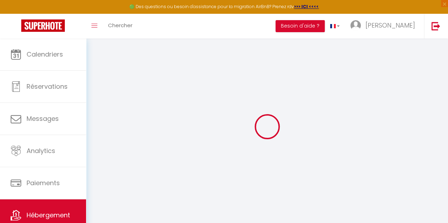
select select
type input "[STREET_ADDRESS]"
type input "85360"
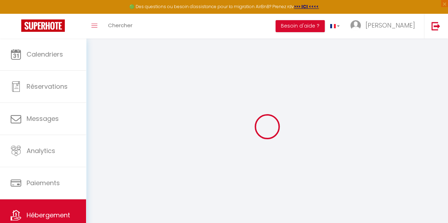
type input "La Tranche-[GEOGRAPHIC_DATA]"
type input "[EMAIL_ADDRESS][DOMAIN_NAME]"
select select
checkbox input "false"
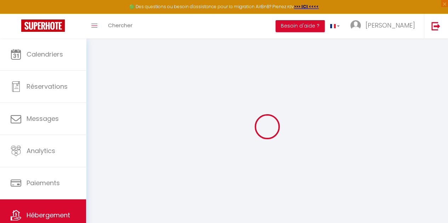
checkbox input "false"
type input "0"
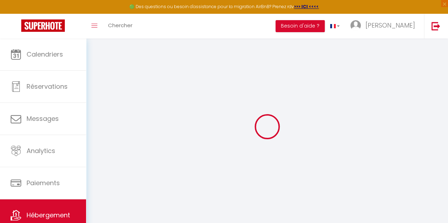
type input "0"
select select
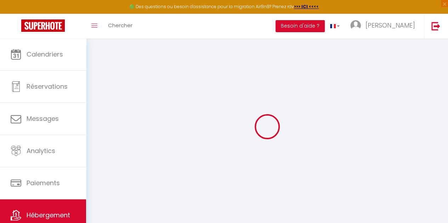
select select
checkbox input "false"
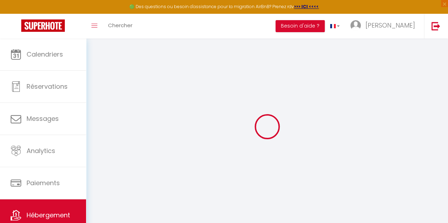
checkbox input "false"
select select
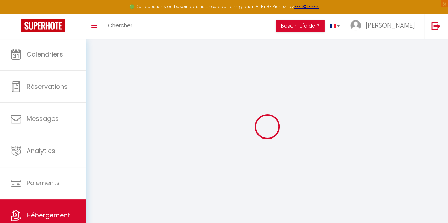
select select
checkbox input "false"
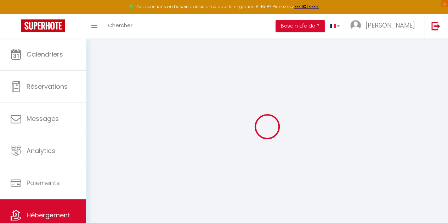
checkbox input "false"
select select "16:00"
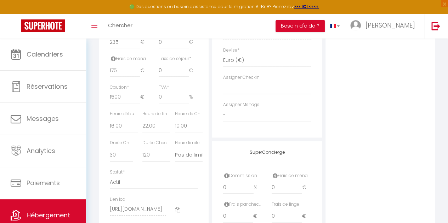
scroll to position [340, 0]
drag, startPoint x: 121, startPoint y: 84, endPoint x: 101, endPoint y: 86, distance: 21.0
click at [101, 86] on div "Détails Nom * [GEOGRAPHIC_DATA] et [PERSON_NAME] propriétaire [PERSON_NAME] & […" at bounding box center [153, 9] width 109 height 442
click at [168, 76] on input "0" at bounding box center [174, 69] width 30 height 13
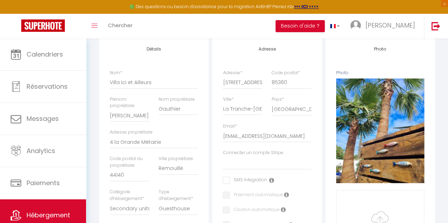
scroll to position [33, 0]
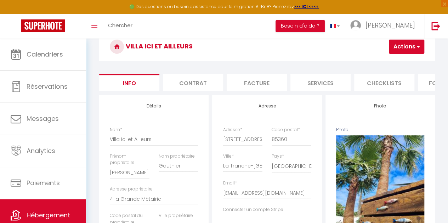
click at [408, 49] on button "Actions" at bounding box center [406, 47] width 35 height 14
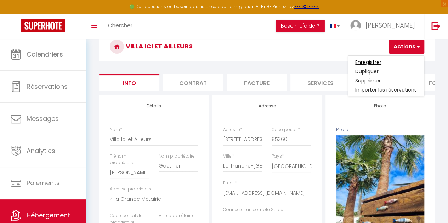
click at [381, 62] on input "Enregistrer" at bounding box center [368, 62] width 26 height 7
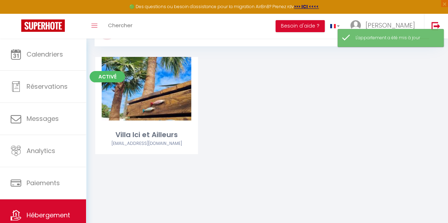
scroll to position [39, 0]
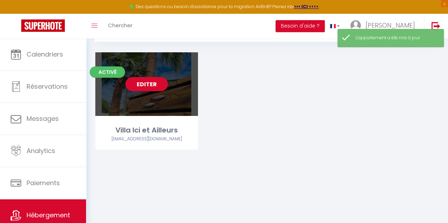
click at [144, 92] on div "Editer" at bounding box center [146, 84] width 103 height 64
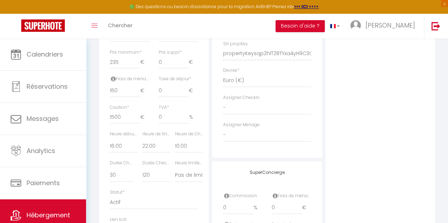
scroll to position [341, 0]
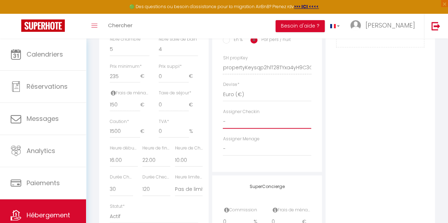
click at [237, 124] on select "- [PERSON_NAME] [PERSON_NAME]" at bounding box center [267, 121] width 88 height 13
click at [223, 120] on select "- [PERSON_NAME] [PERSON_NAME]" at bounding box center [267, 121] width 88 height 13
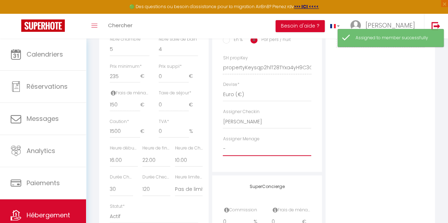
click at [256, 152] on select "- [PERSON_NAME] [PERSON_NAME]" at bounding box center [267, 149] width 88 height 13
click at [223, 147] on select "- [PERSON_NAME] [PERSON_NAME]" at bounding box center [267, 149] width 88 height 13
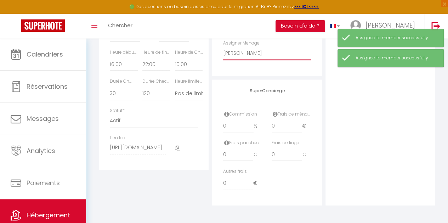
scroll to position [442, 0]
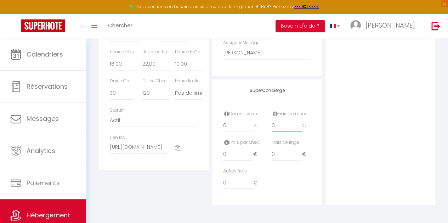
click at [285, 126] on input "0" at bounding box center [287, 126] width 30 height 13
click at [238, 155] on input "0" at bounding box center [238, 154] width 30 height 13
click at [233, 157] on input "0" at bounding box center [238, 154] width 30 height 13
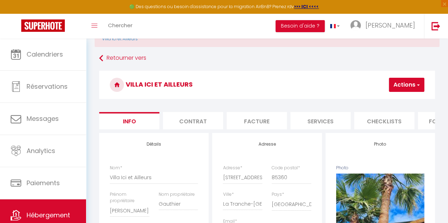
scroll to position [24, 0]
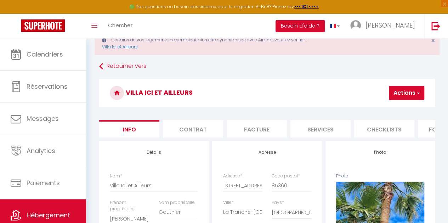
click at [412, 95] on button "Actions" at bounding box center [406, 93] width 35 height 14
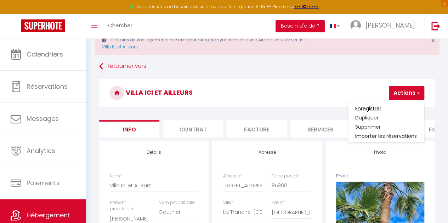
click at [375, 109] on input "Enregistrer" at bounding box center [368, 108] width 26 height 7
